Goal: Task Accomplishment & Management: Use online tool/utility

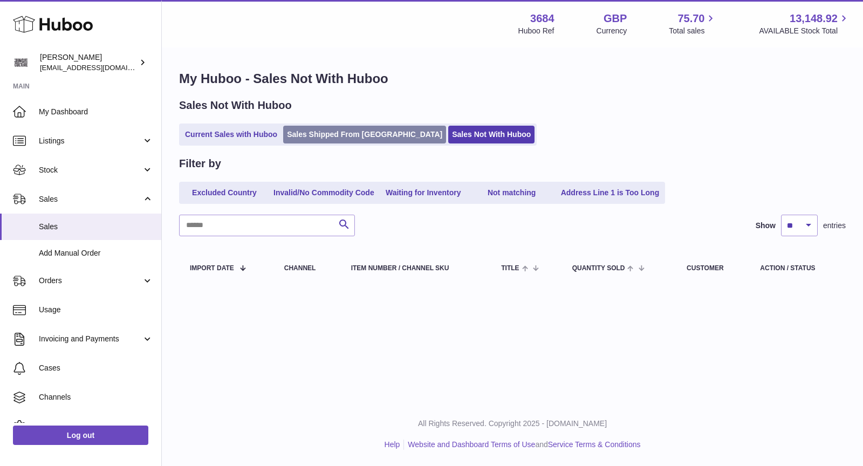
click at [339, 140] on link "Sales Shipped From [GEOGRAPHIC_DATA]" at bounding box center [364, 135] width 163 height 18
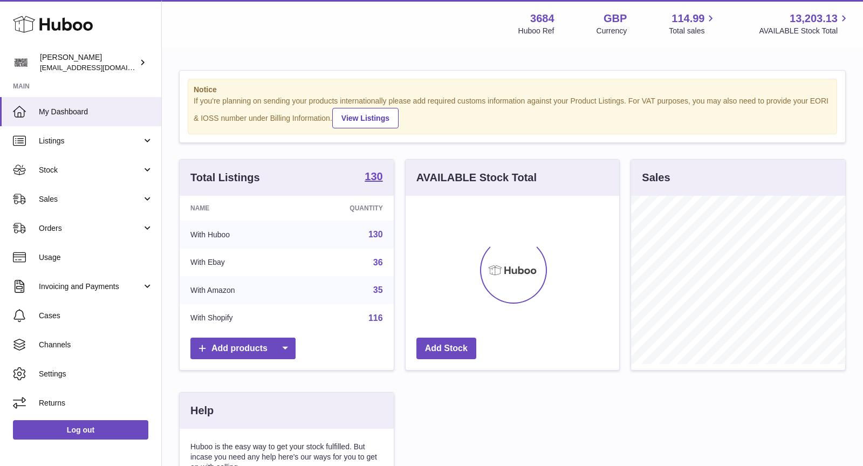
scroll to position [168, 214]
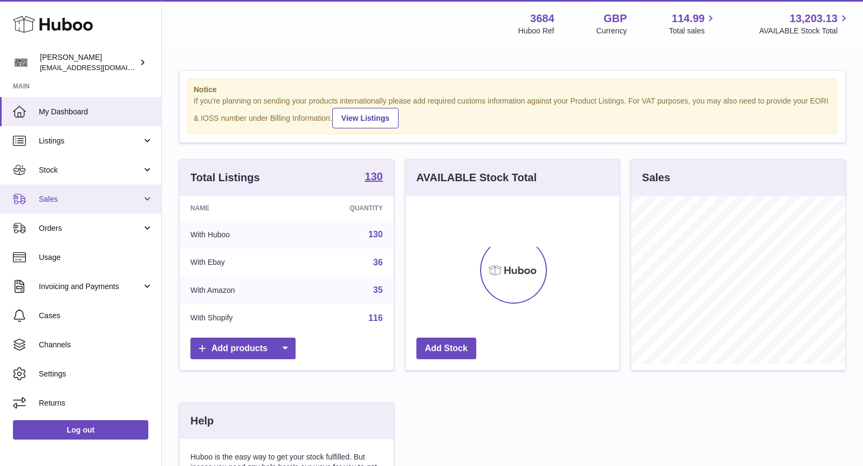
click at [92, 206] on link "Sales" at bounding box center [80, 198] width 161 height 29
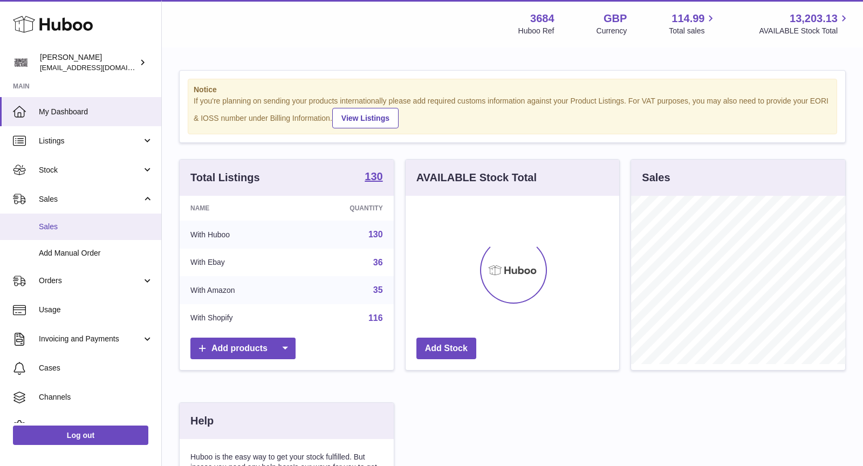
click at [71, 226] on span "Sales" at bounding box center [96, 227] width 114 height 10
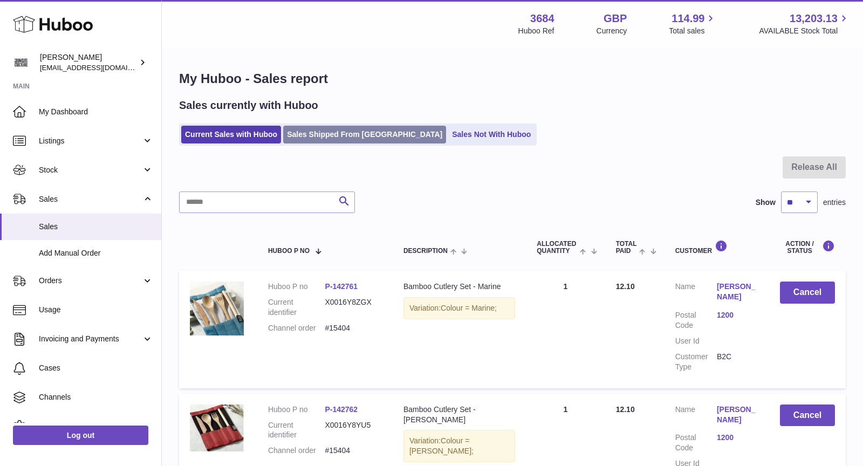
click at [333, 133] on link "Sales Shipped From Huboo" at bounding box center [364, 135] width 163 height 18
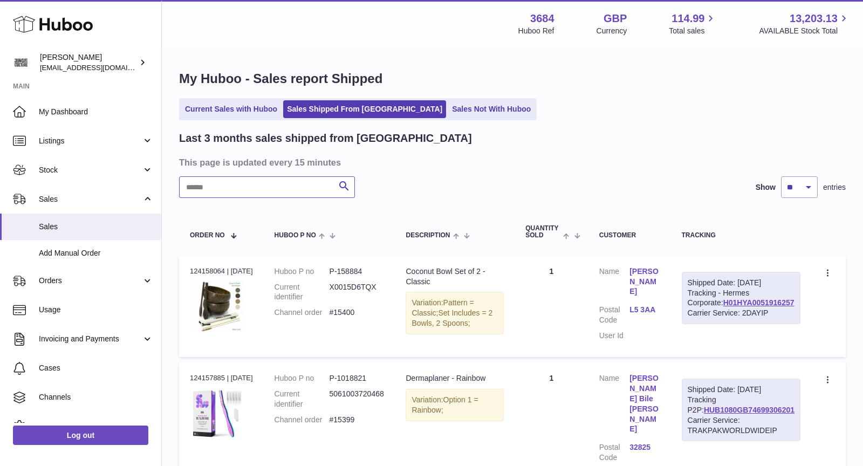
click at [303, 185] on input "text" at bounding box center [267, 187] width 176 height 22
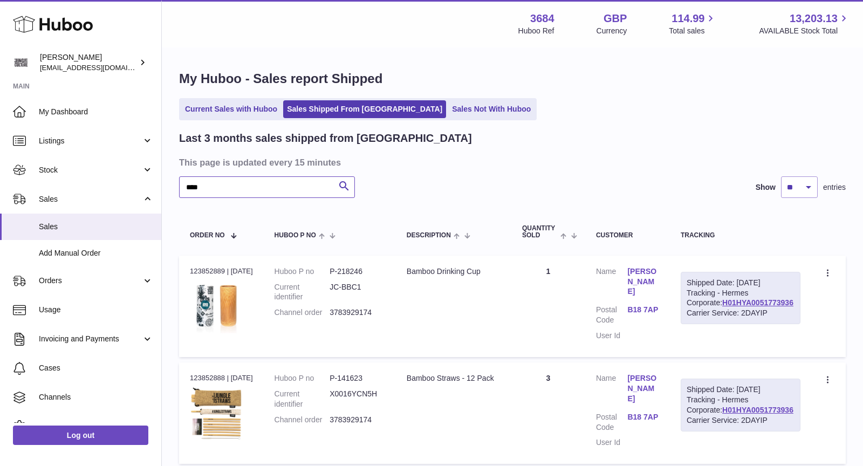
type input "****"
drag, startPoint x: 275, startPoint y: 187, endPoint x: 162, endPoint y: 177, distance: 112.6
click at [162, 177] on div "My Huboo - Sales report Shipped Current Sales with Huboo Sales Shipped From Hub…" at bounding box center [512, 325] width 701 height 552
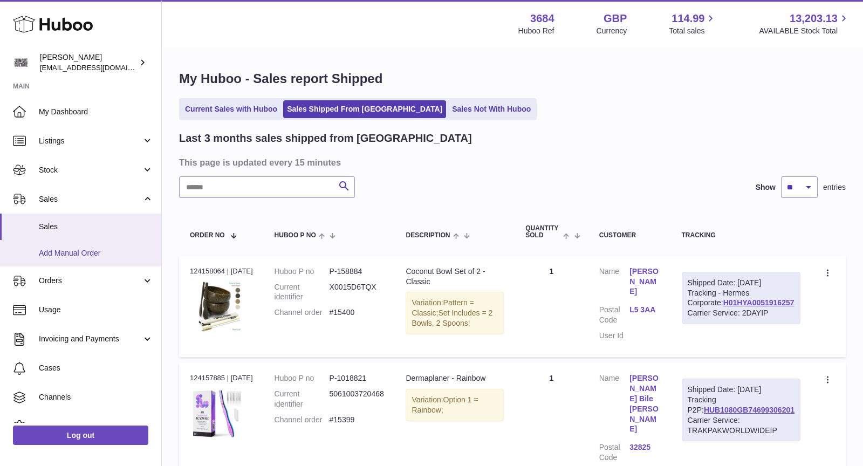
click at [93, 250] on span "Add Manual Order" at bounding box center [96, 253] width 114 height 10
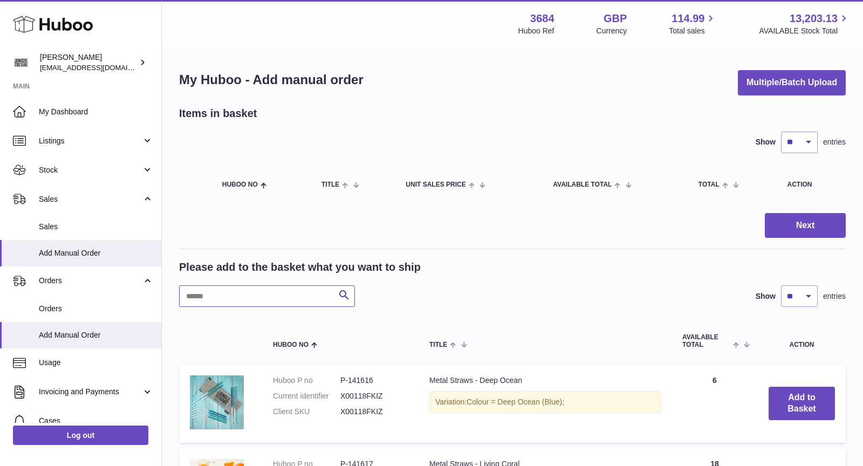
click at [273, 290] on input "text" at bounding box center [267, 296] width 176 height 22
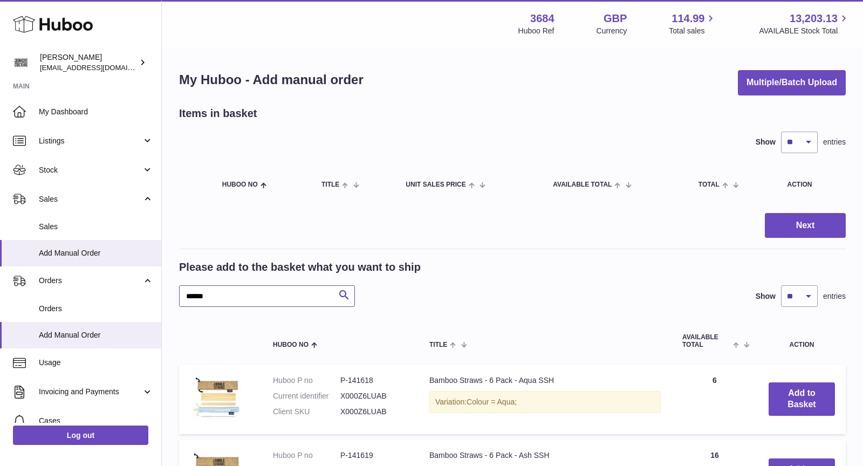
drag, startPoint x: 241, startPoint y: 301, endPoint x: 163, endPoint y: 282, distance: 80.7
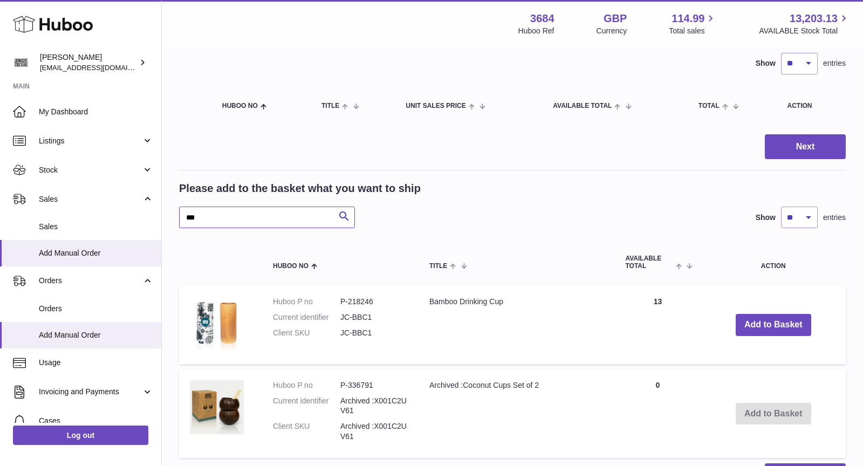
scroll to position [83, 0]
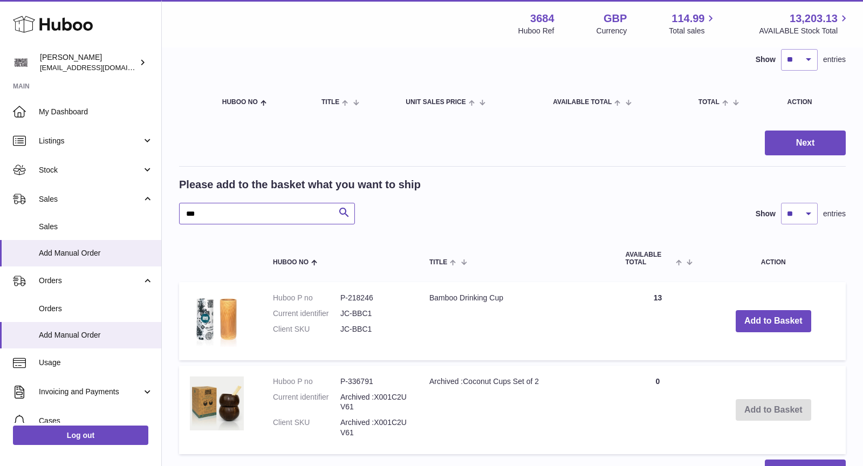
type input "***"
